Goal: Task Accomplishment & Management: Manage account settings

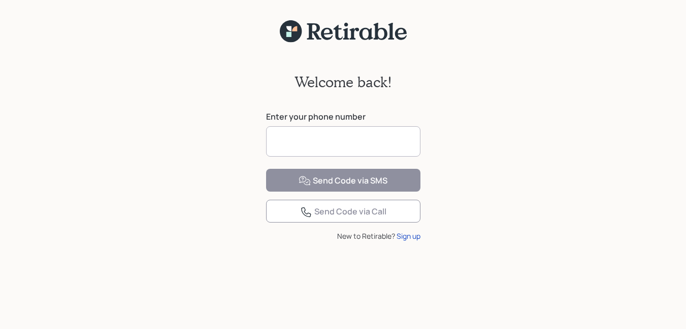
click at [301, 146] on input at bounding box center [343, 141] width 154 height 30
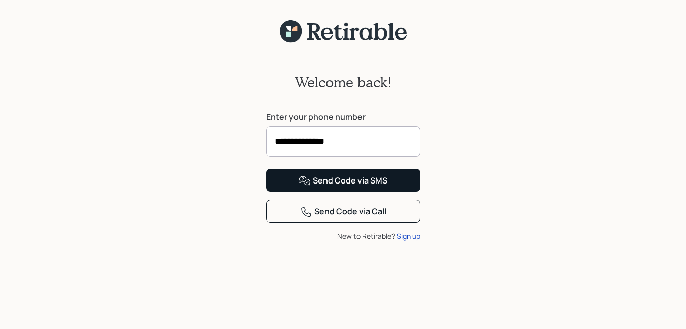
type input "**********"
click at [344, 187] on div "Send Code via SMS" at bounding box center [342, 181] width 89 height 12
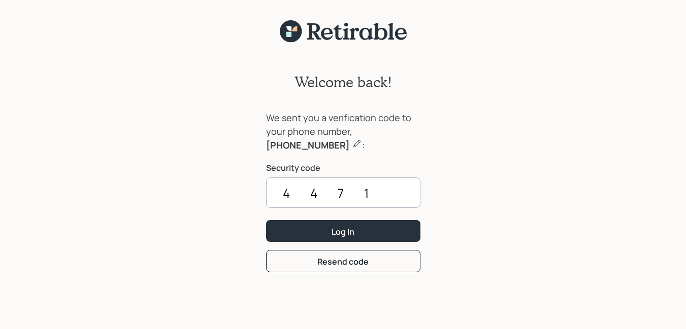
drag, startPoint x: 312, startPoint y: 191, endPoint x: 391, endPoint y: 198, distance: 80.0
click at [398, 198] on input "4471" at bounding box center [343, 193] width 154 height 30
click at [311, 192] on input "4471" at bounding box center [343, 193] width 154 height 30
click at [363, 192] on input "471" at bounding box center [343, 193] width 154 height 30
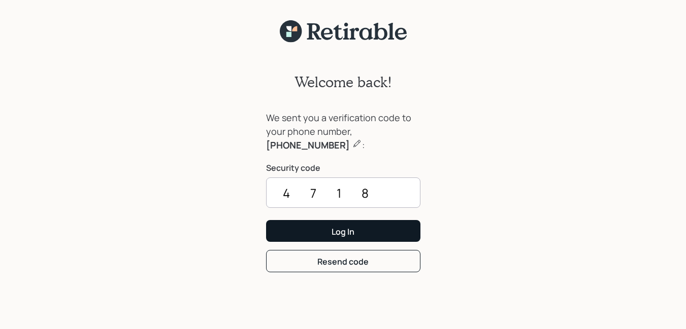
type input "4718"
click at [346, 233] on div "Log In" at bounding box center [342, 231] width 23 height 11
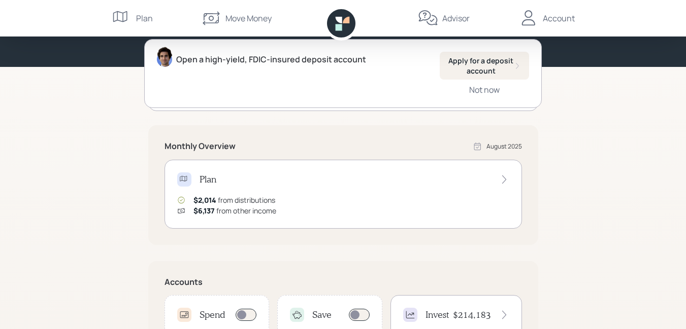
scroll to position [97, 0]
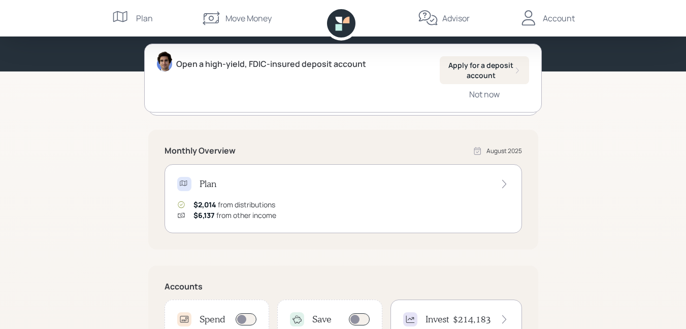
click at [456, 20] on div "Advisor" at bounding box center [455, 18] width 27 height 12
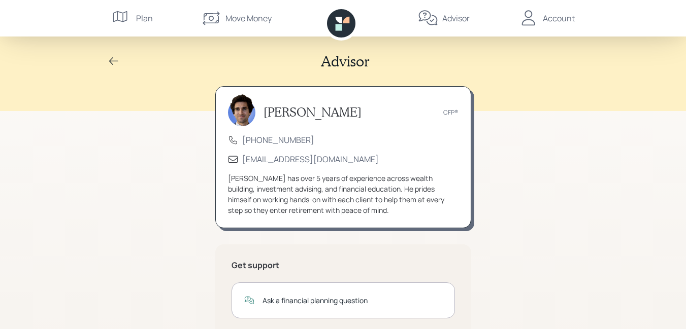
click at [540, 13] on div "Account" at bounding box center [546, 18] width 56 height 37
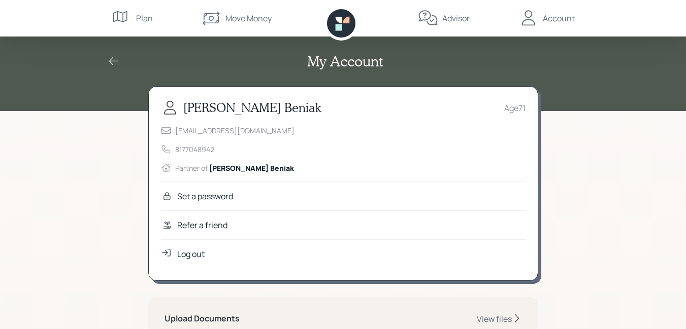
click at [229, 18] on div "Move Money" at bounding box center [248, 18] width 46 height 12
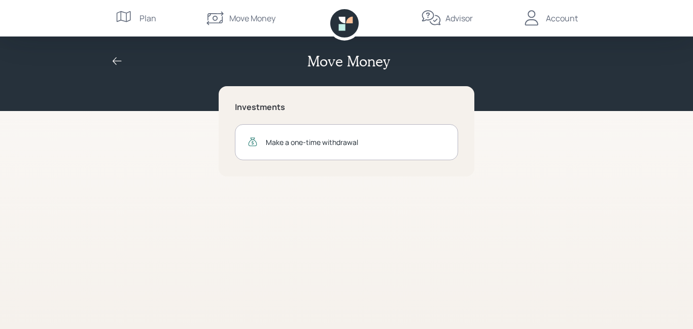
click at [120, 61] on icon at bounding box center [117, 61] width 12 height 12
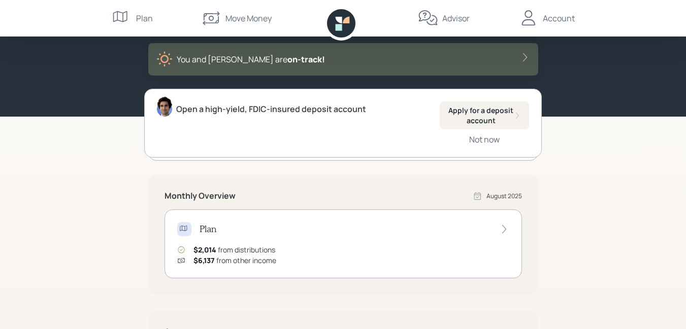
scroll to position [46, 0]
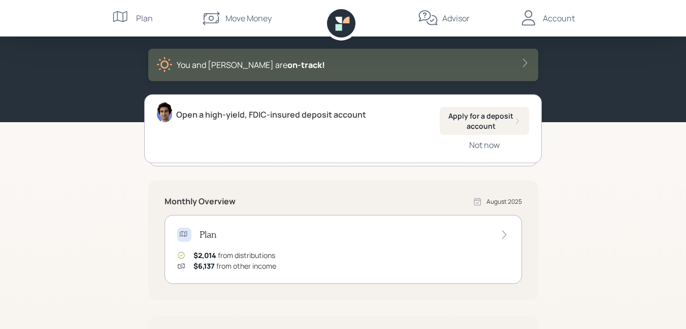
click at [550, 15] on div "Account" at bounding box center [559, 18] width 32 height 12
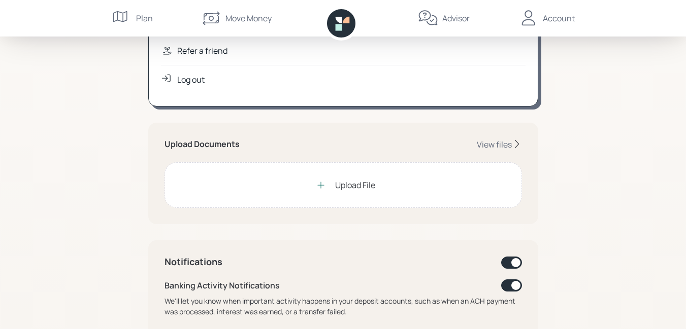
scroll to position [169, 0]
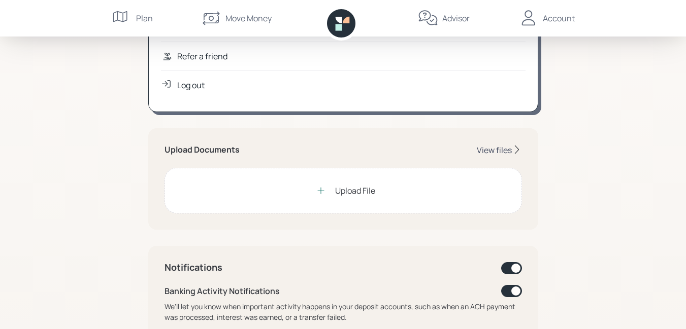
click at [506, 149] on div "View files" at bounding box center [494, 150] width 35 height 11
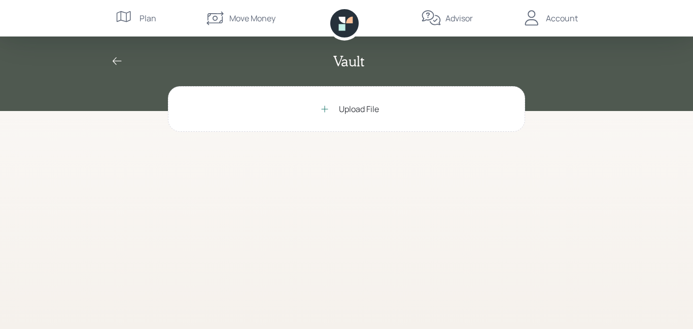
click at [219, 19] on icon at bounding box center [215, 18] width 20 height 20
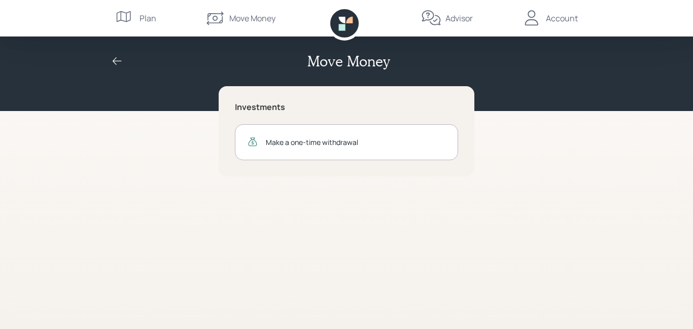
click at [116, 61] on icon at bounding box center [117, 61] width 12 height 12
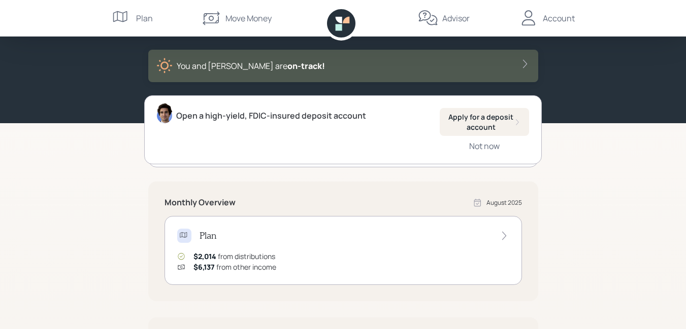
scroll to position [44, 0]
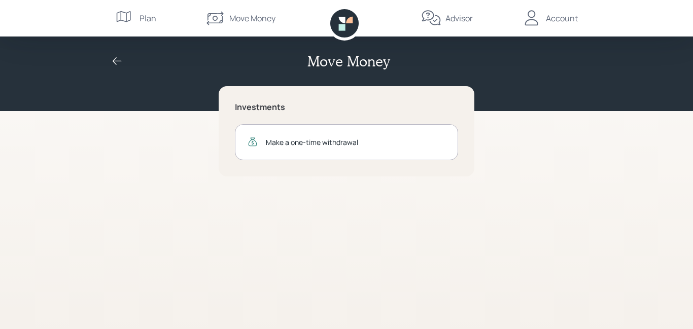
click at [123, 14] on icon at bounding box center [125, 18] width 20 height 20
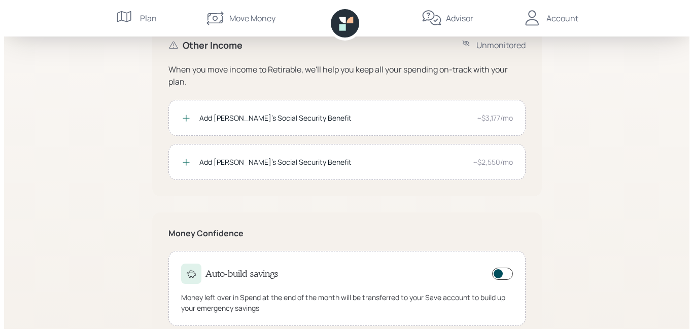
scroll to position [244, 0]
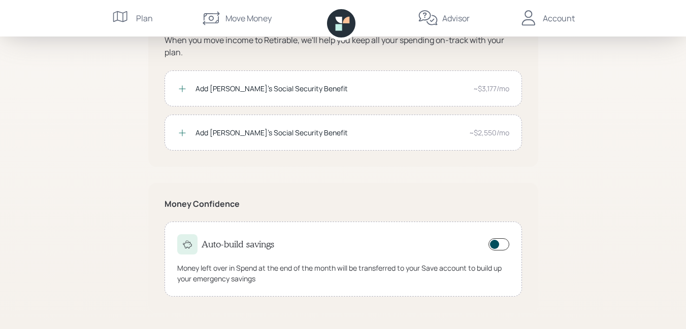
click at [506, 244] on span at bounding box center [498, 245] width 21 height 12
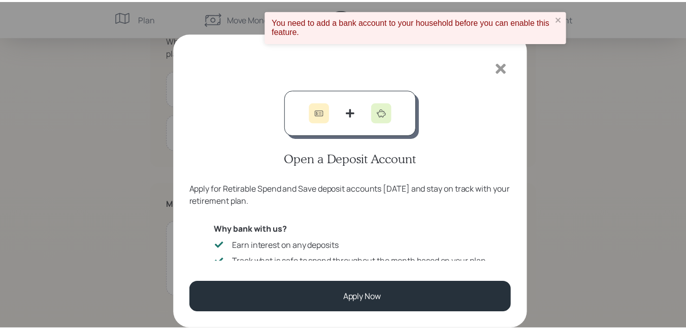
scroll to position [17, 0]
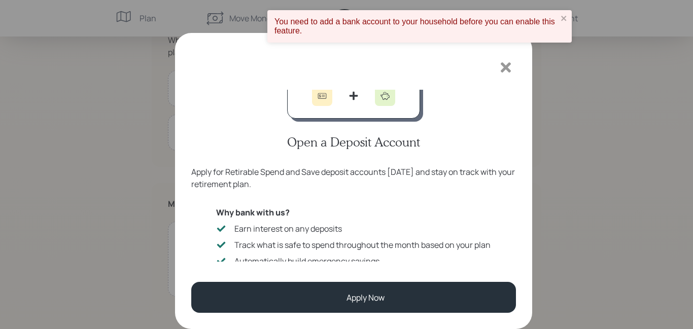
click at [506, 68] on icon at bounding box center [506, 67] width 10 height 10
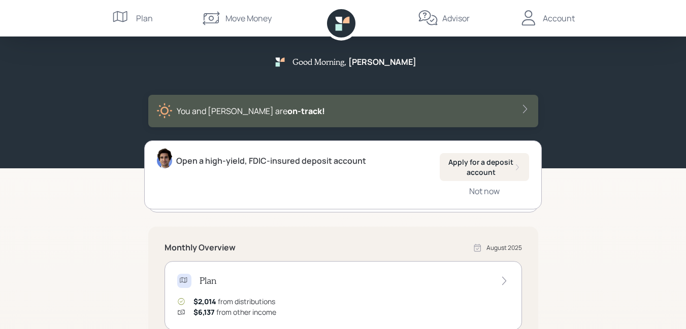
click at [452, 22] on div "Advisor" at bounding box center [455, 18] width 27 height 12
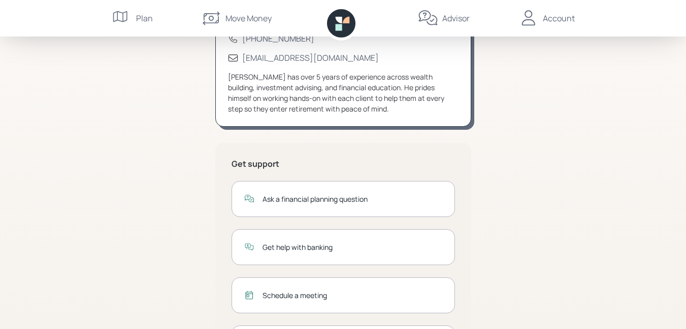
scroll to position [85, 0]
